Goal: Task Accomplishment & Management: Complete application form

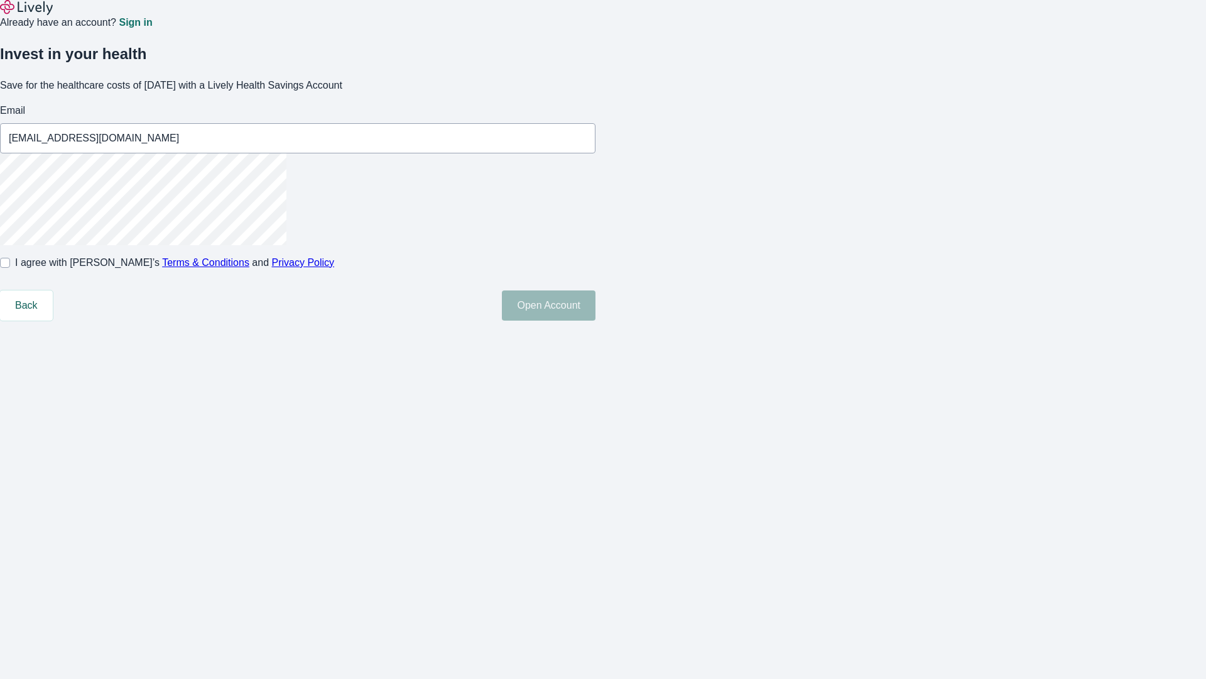
click at [10, 268] on input "I agree with Lively’s Terms & Conditions and Privacy Policy" at bounding box center [5, 263] width 10 height 10
checkbox input "true"
click at [596, 320] on button "Open Account" at bounding box center [549, 305] width 94 height 30
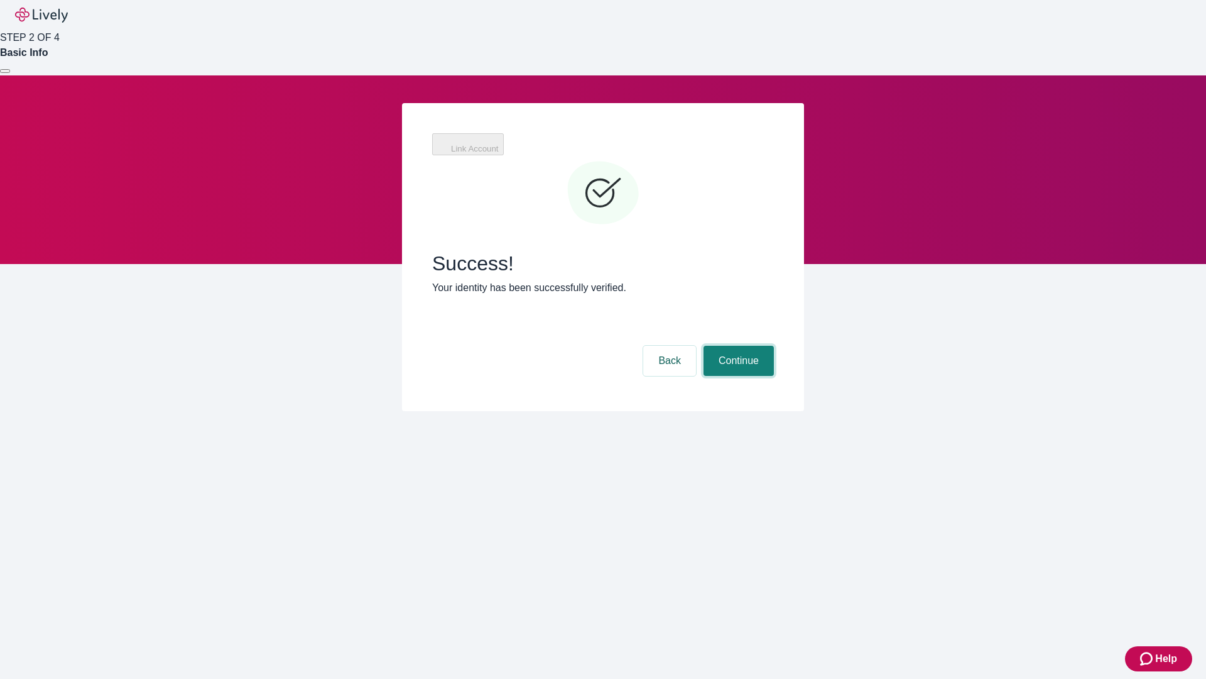
click at [737, 346] on button "Continue" at bounding box center [739, 361] width 70 height 30
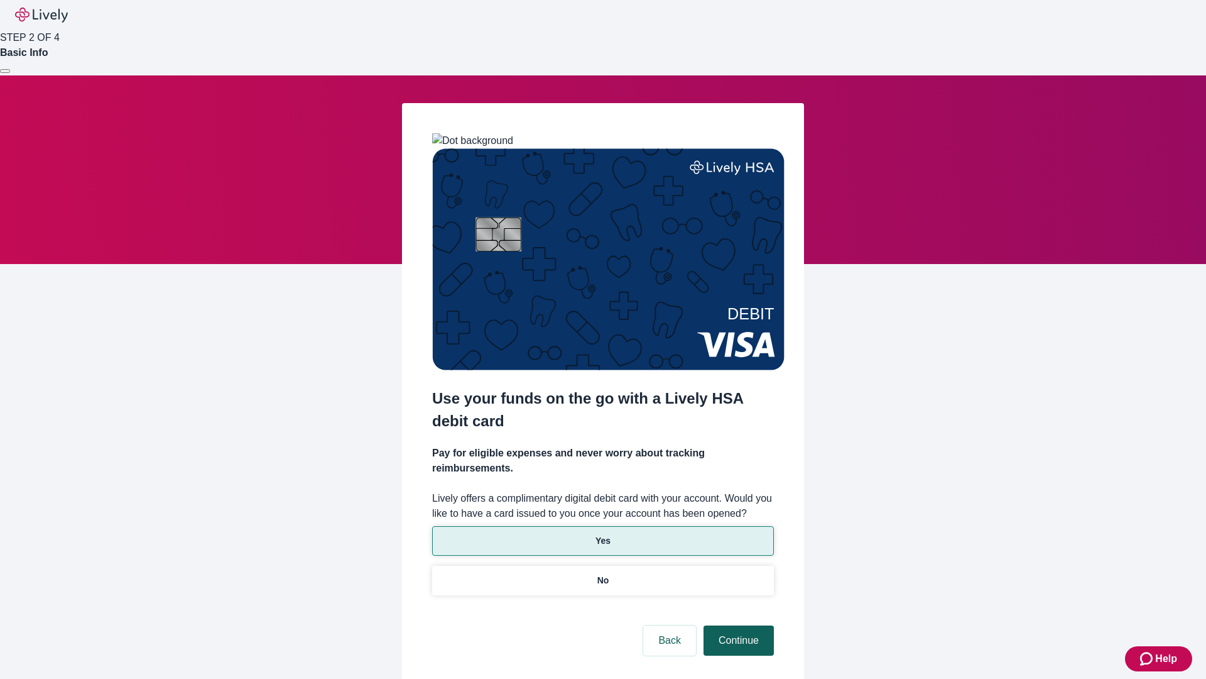
click at [603, 574] on p "No" at bounding box center [604, 580] width 12 height 13
click at [737, 625] on button "Continue" at bounding box center [739, 640] width 70 height 30
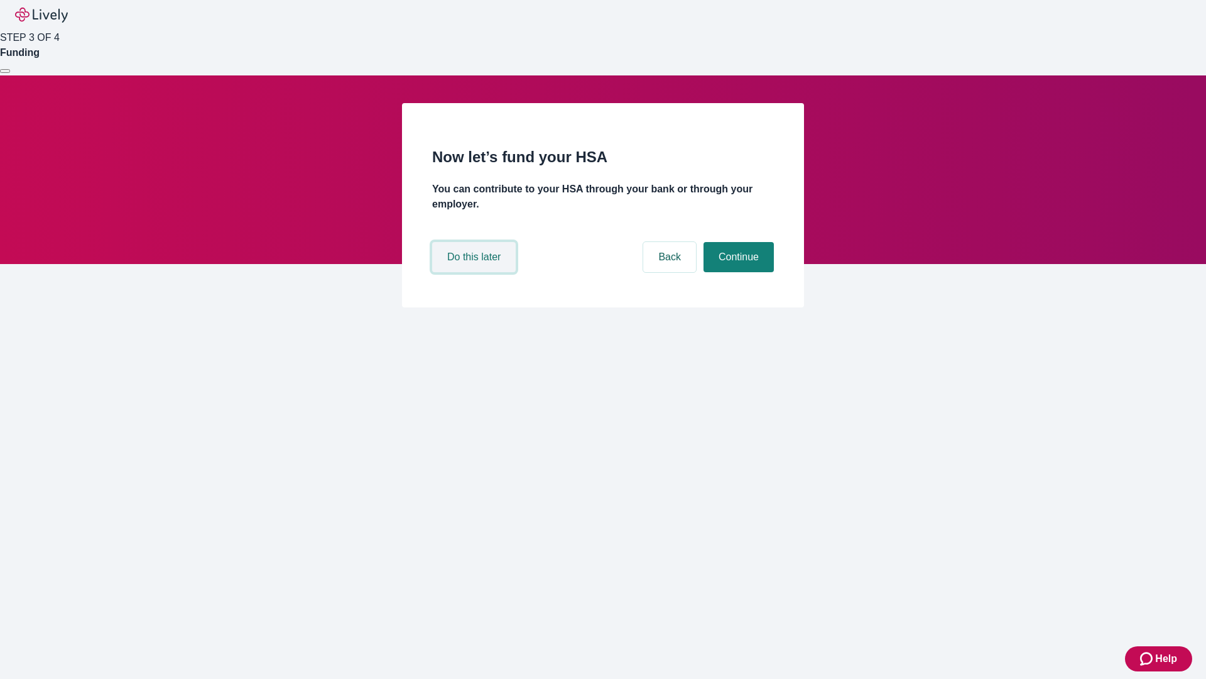
click at [476, 272] on button "Do this later" at bounding box center [474, 257] width 84 height 30
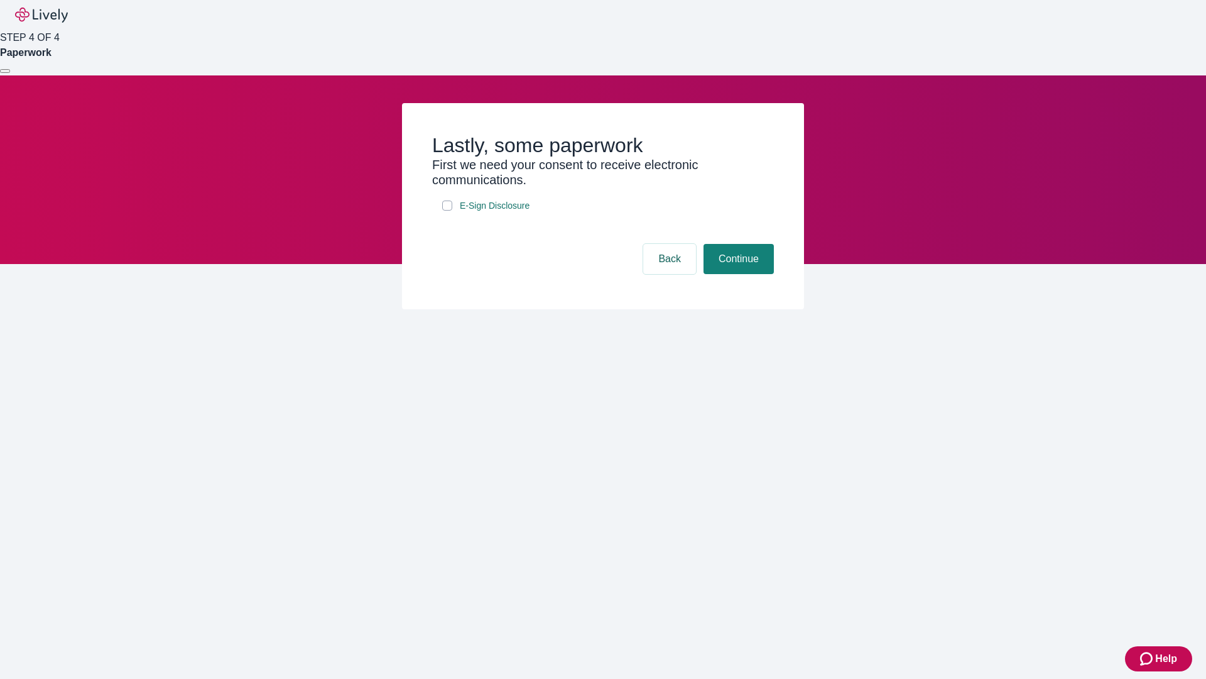
click at [447, 210] on input "E-Sign Disclosure" at bounding box center [447, 205] width 10 height 10
checkbox input "true"
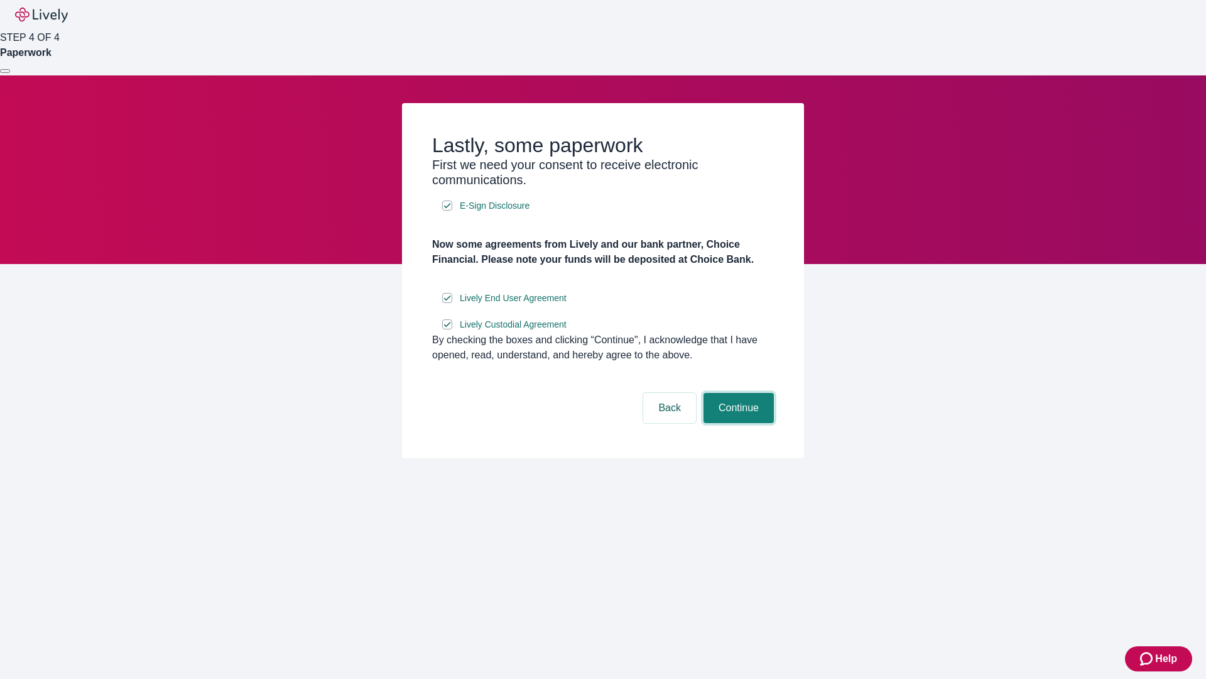
click at [737, 423] on button "Continue" at bounding box center [739, 408] width 70 height 30
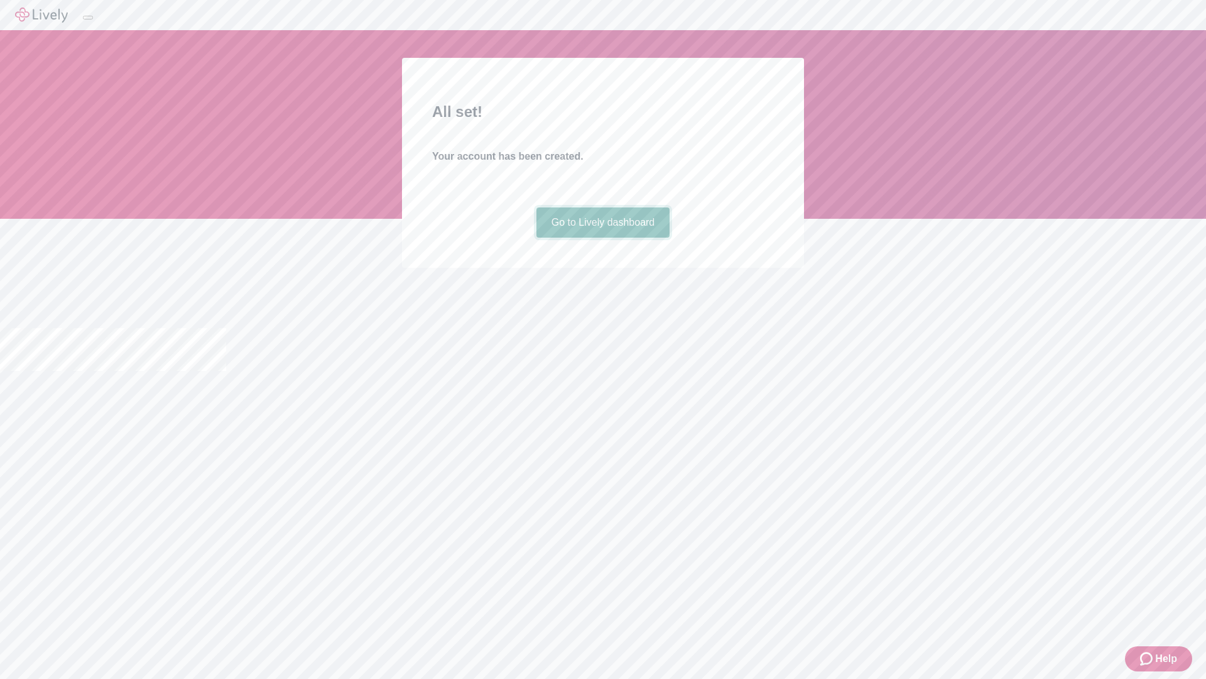
click at [603, 238] on link "Go to Lively dashboard" at bounding box center [604, 222] width 134 height 30
